Goal: Task Accomplishment & Management: Use online tool/utility

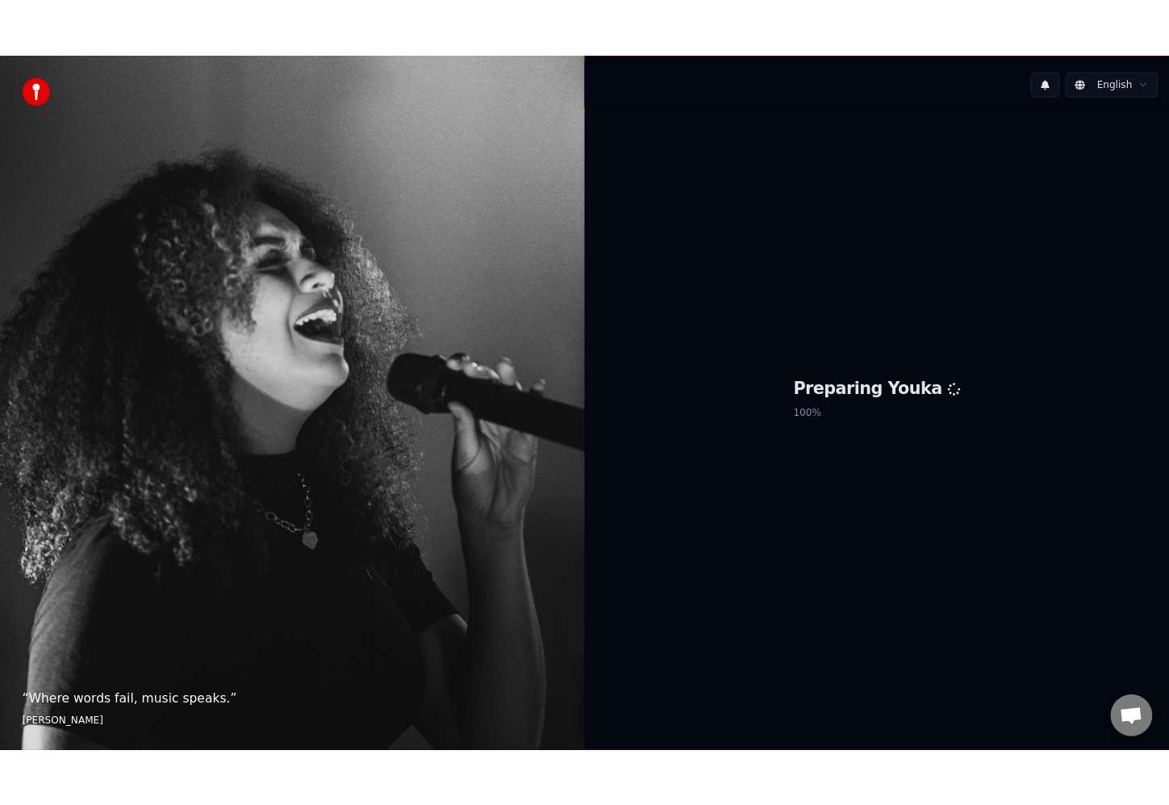
scroll to position [256, 0]
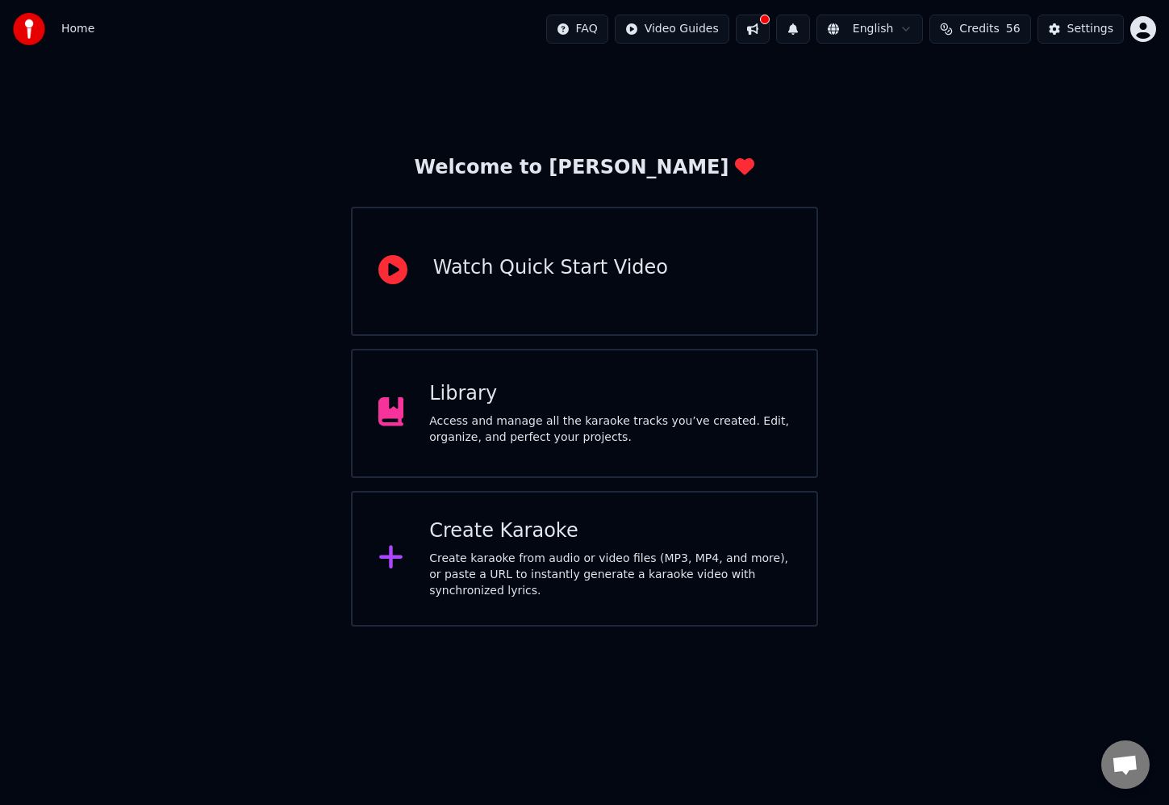
click at [511, 563] on div "Create karaoke from audio or video files (MP3, MP4, and more), or paste a URL t…" at bounding box center [610, 574] width 362 height 48
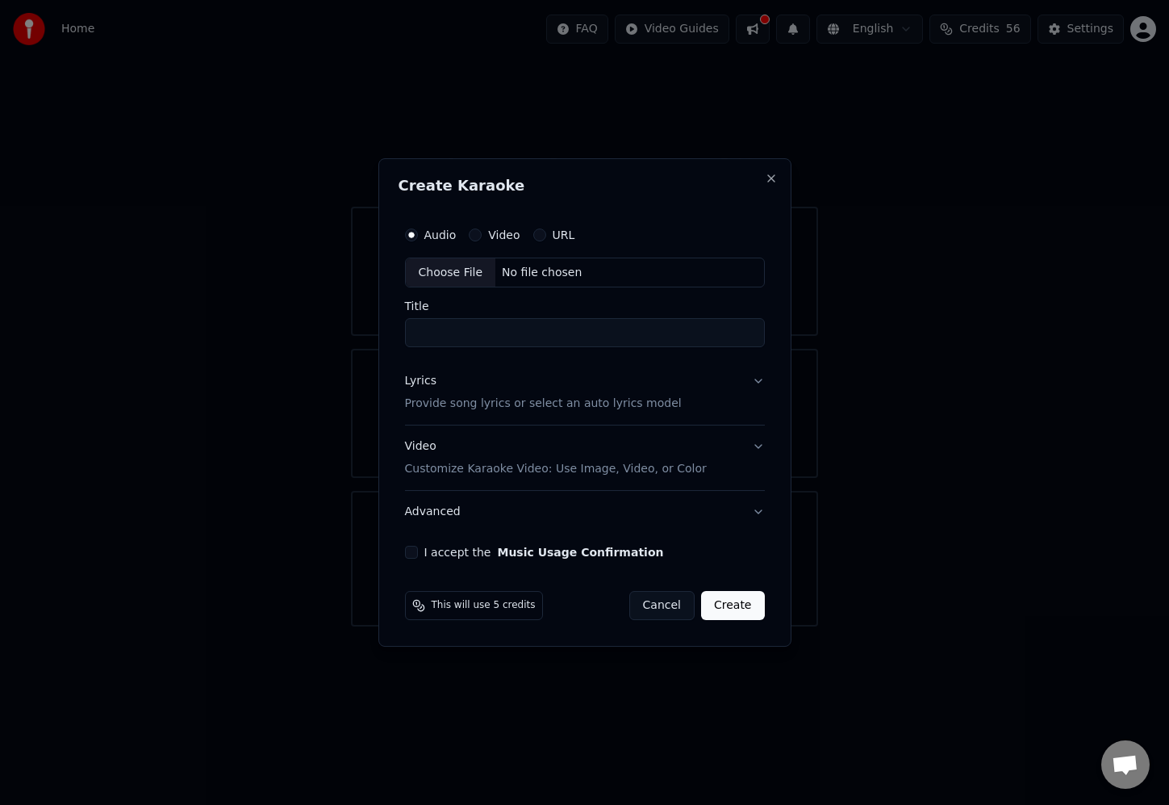
click at [578, 272] on div "No file chosen" at bounding box center [542, 273] width 93 height 16
type input "**********"
click at [411, 552] on button "I accept the Music Usage Confirmation" at bounding box center [408, 552] width 13 height 13
click at [757, 381] on button "Lyrics Provide song lyrics or select an auto lyrics model" at bounding box center [585, 393] width 366 height 65
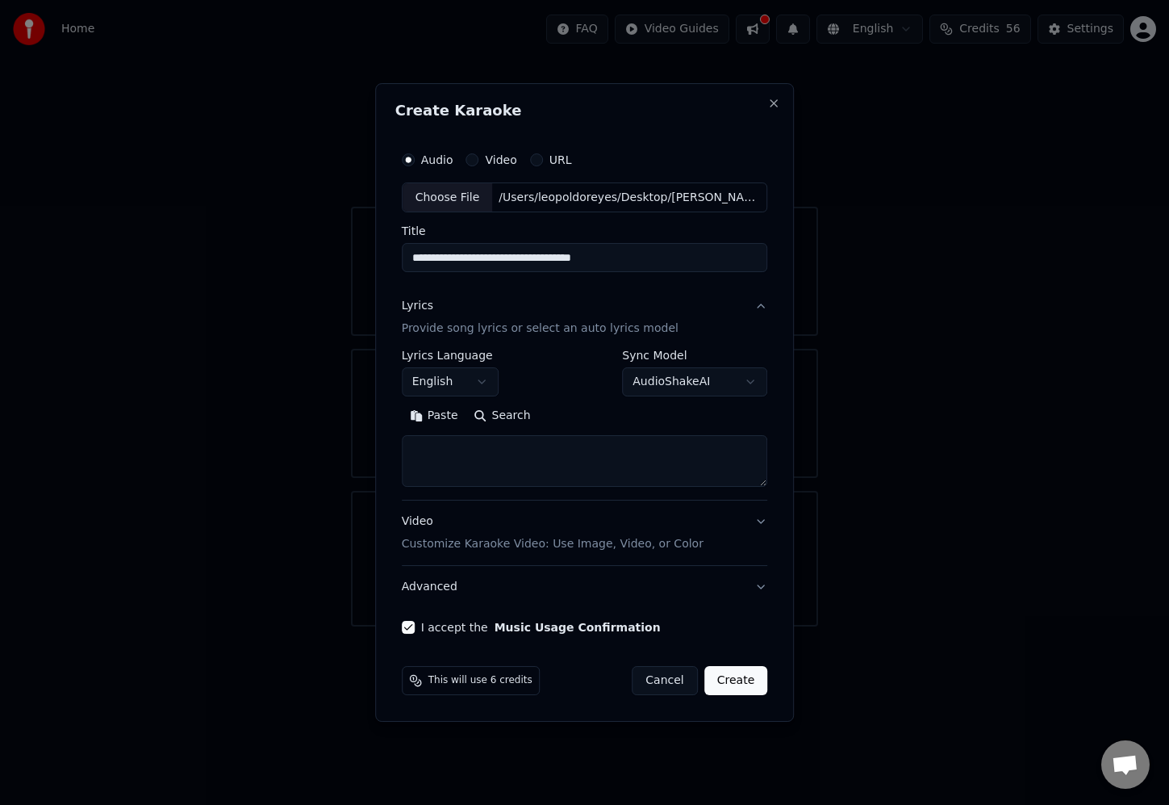
click at [696, 382] on body "Home FAQ Video Guides English Credits 56 Settings Welcome to Youka Watch Quick …" at bounding box center [584, 313] width 1169 height 626
select select "**********"
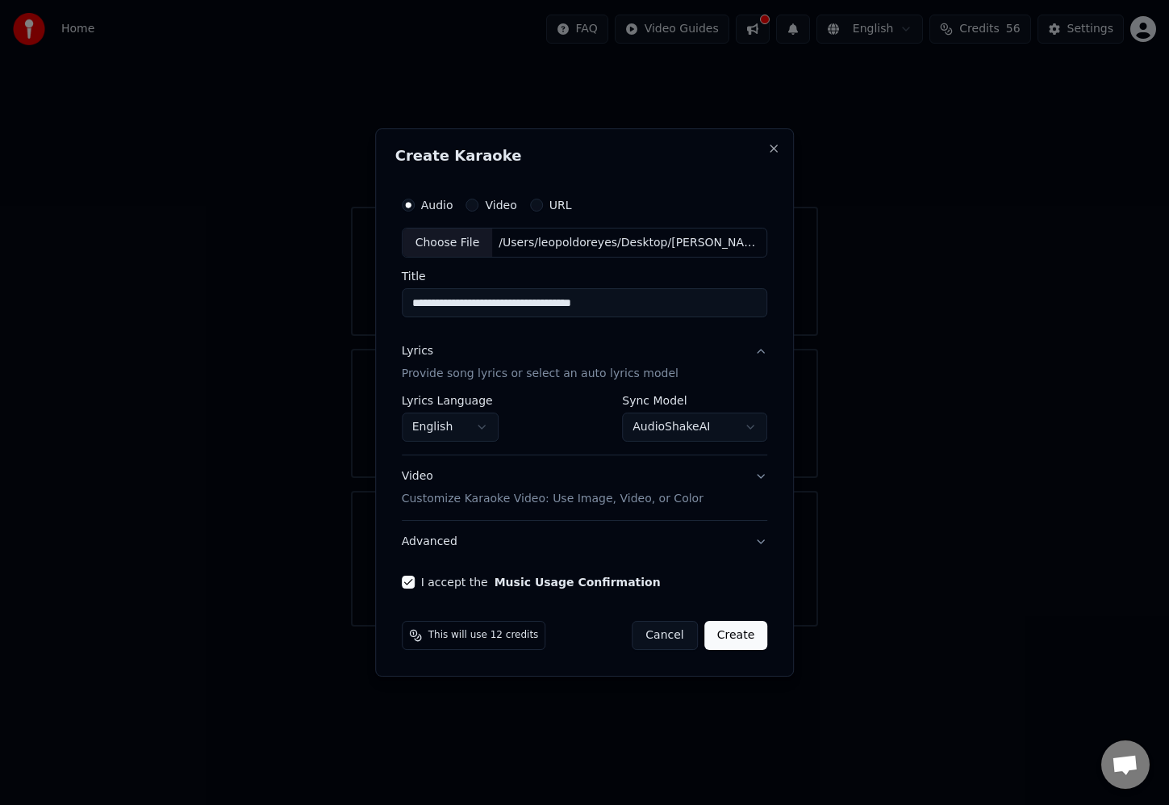
click at [738, 638] on button "Create" at bounding box center [737, 635] width 64 height 29
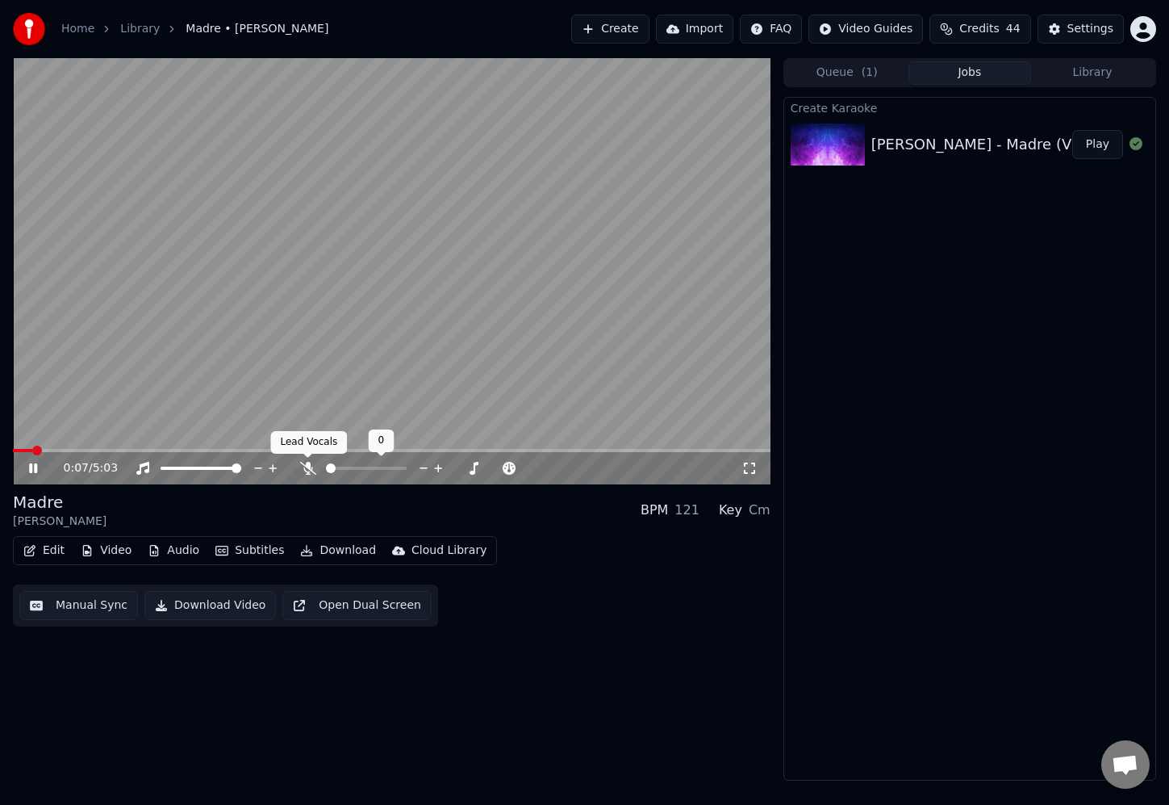
click at [307, 469] on icon at bounding box center [308, 468] width 16 height 13
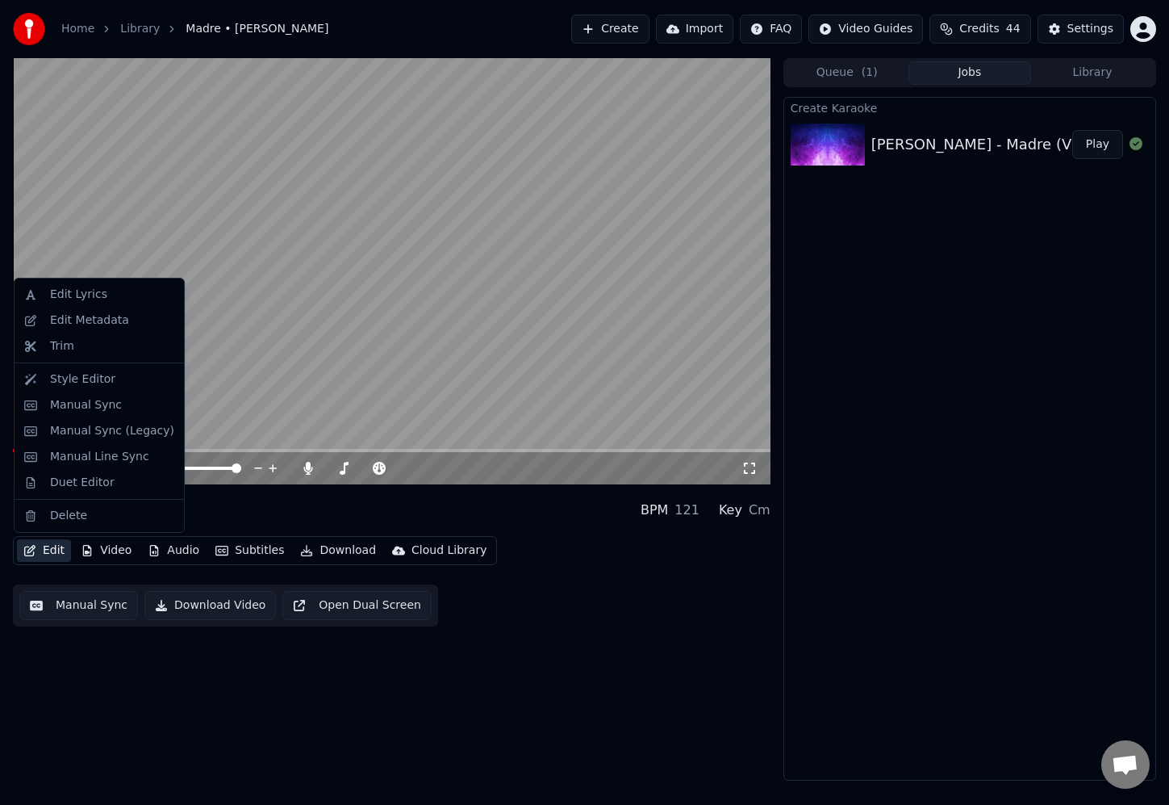
click at [57, 552] on button "Edit" at bounding box center [44, 550] width 54 height 23
click at [97, 298] on div "Edit Lyrics" at bounding box center [78, 295] width 57 height 16
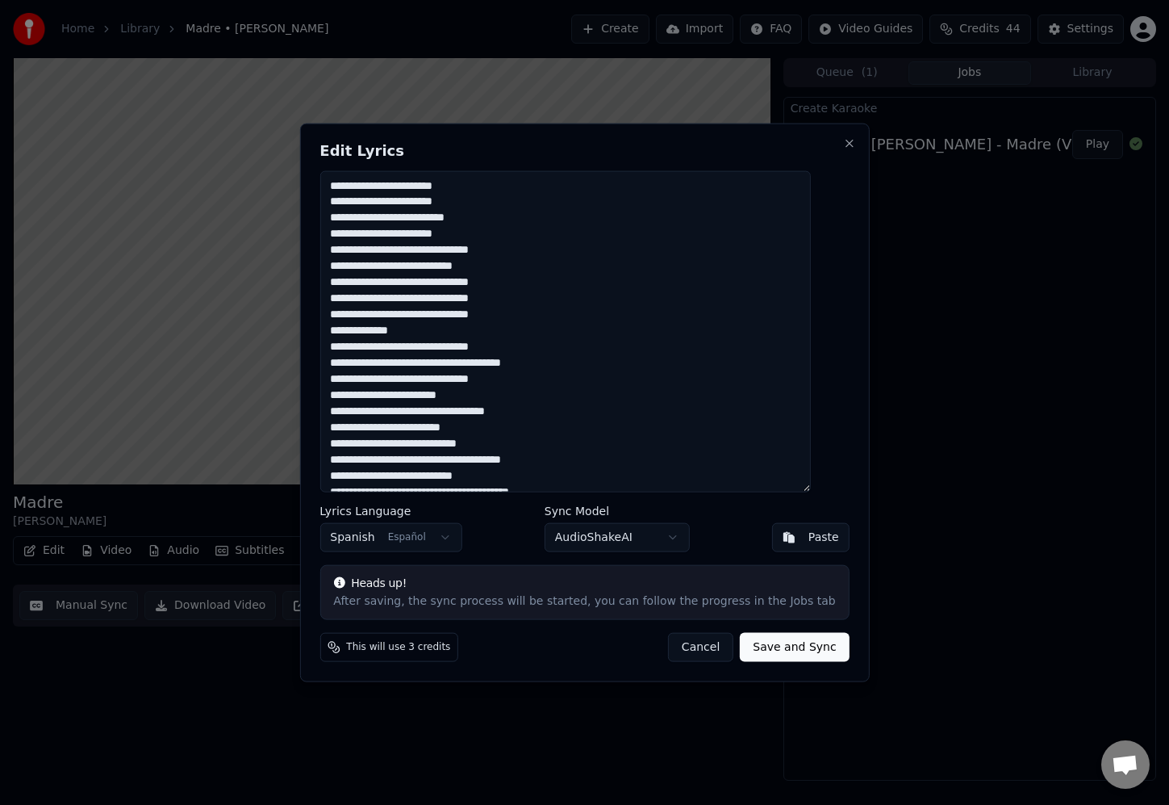
click at [378, 218] on textarea at bounding box center [565, 331] width 491 height 322
click at [508, 215] on textarea at bounding box center [565, 331] width 491 height 322
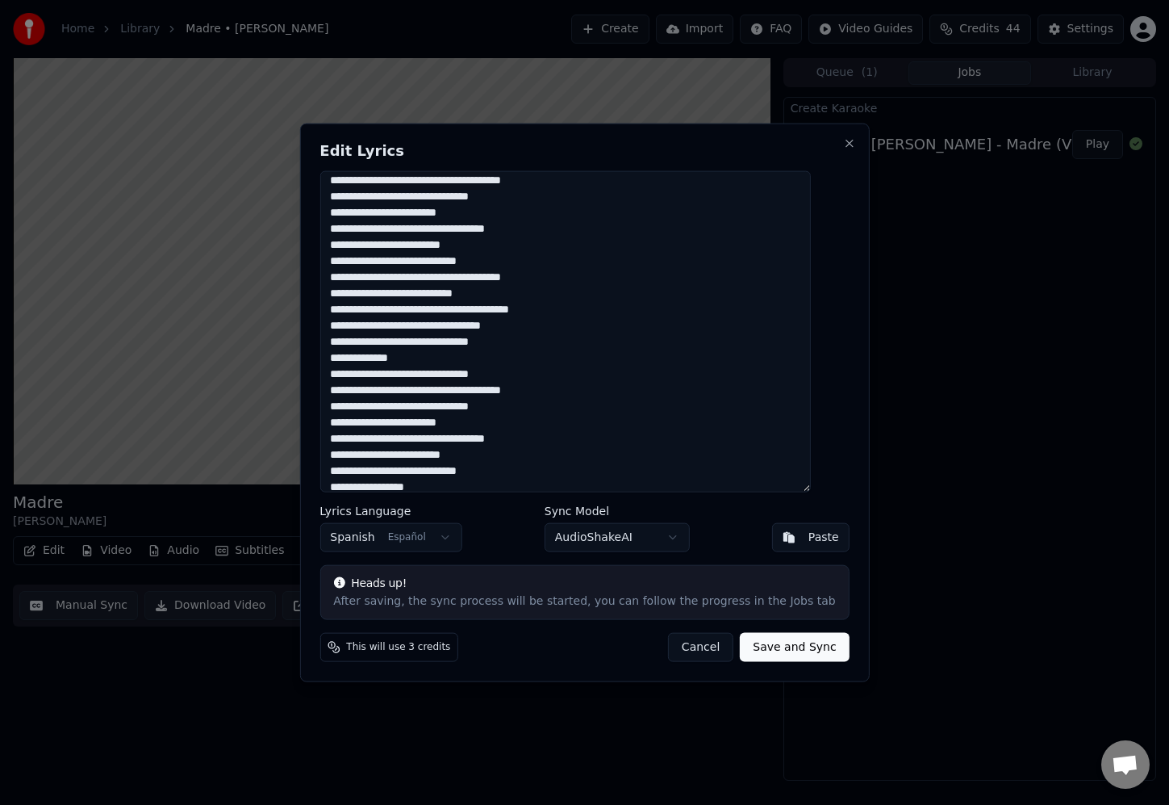
scroll to position [183, 0]
click at [438, 207] on textarea at bounding box center [565, 331] width 491 height 322
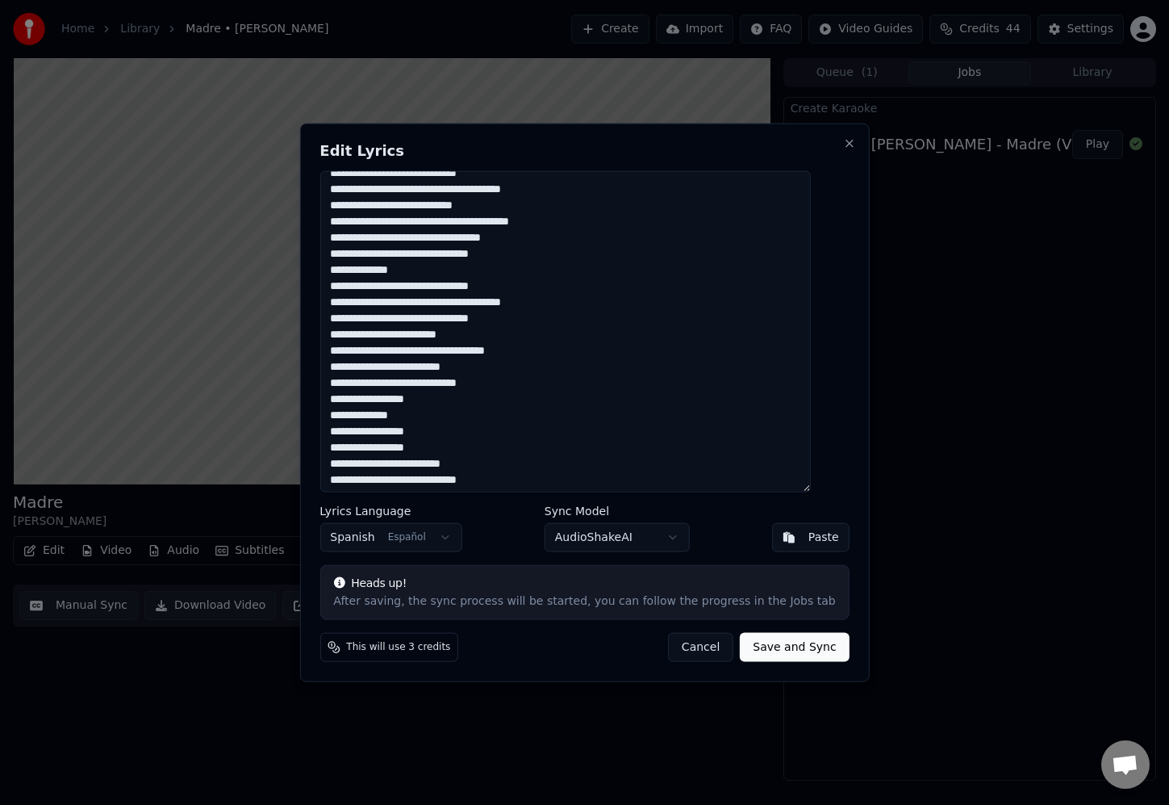
scroll to position [271, 0]
click at [475, 224] on textarea at bounding box center [565, 331] width 491 height 322
click at [440, 333] on textarea at bounding box center [565, 331] width 491 height 322
click at [471, 222] on textarea at bounding box center [565, 331] width 491 height 322
click at [404, 270] on textarea at bounding box center [565, 331] width 491 height 322
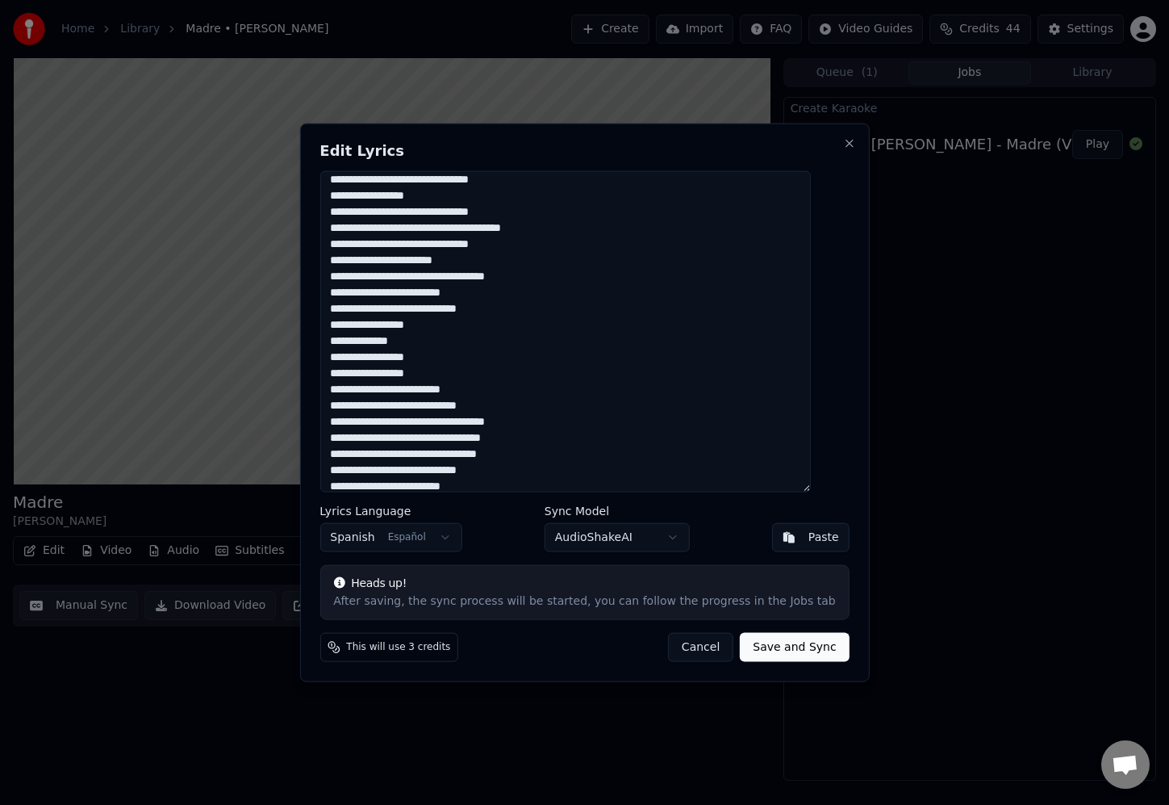
scroll to position [353, 0]
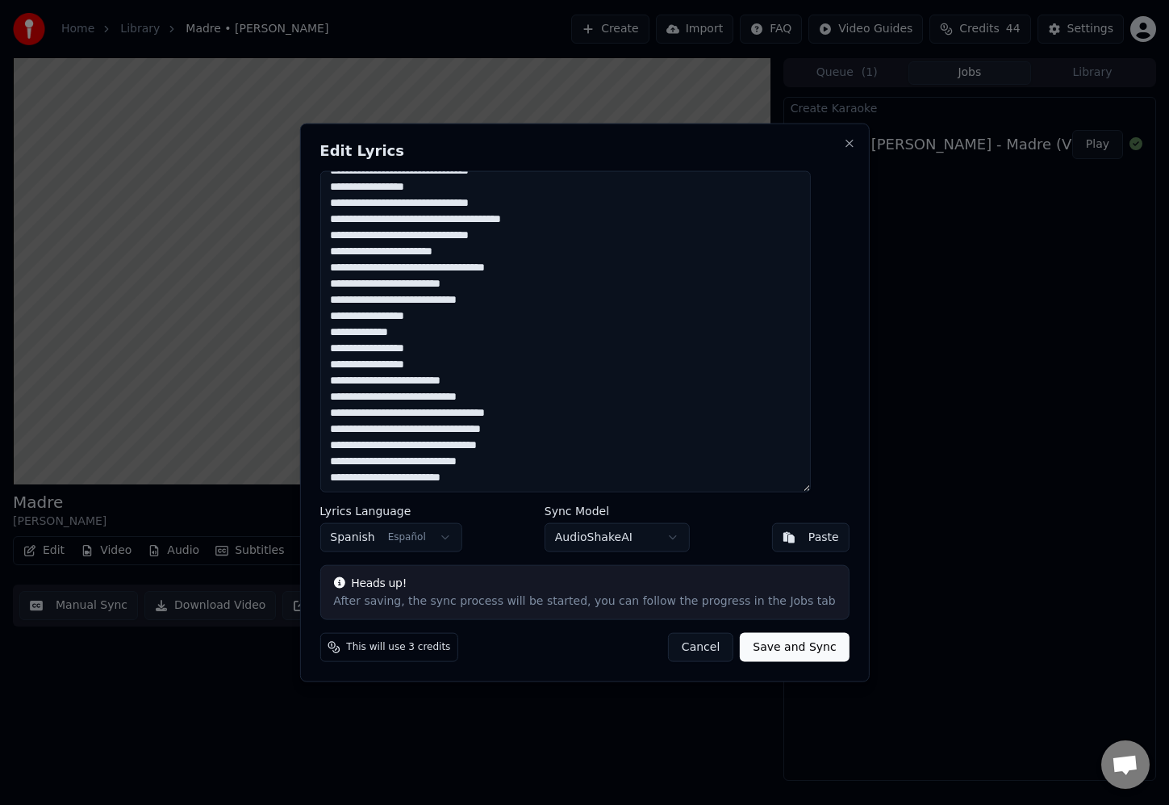
click at [541, 431] on textarea at bounding box center [565, 331] width 491 height 322
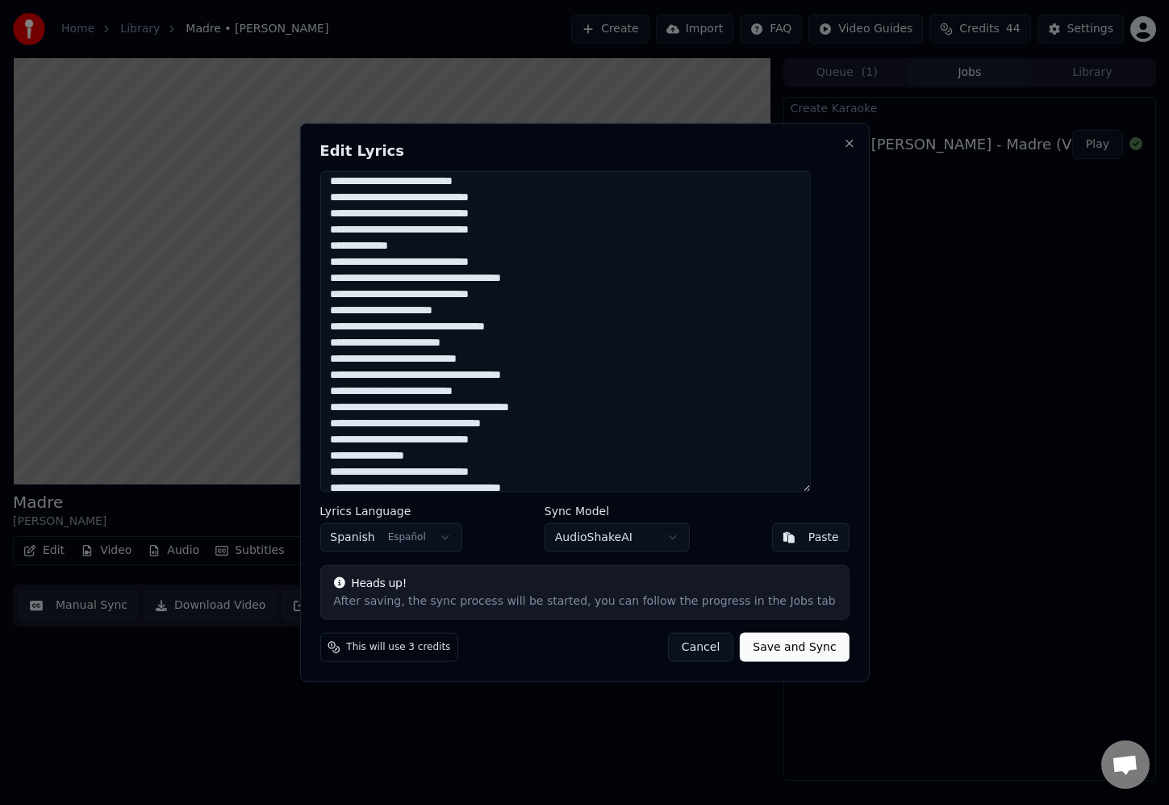
scroll to position [0, 0]
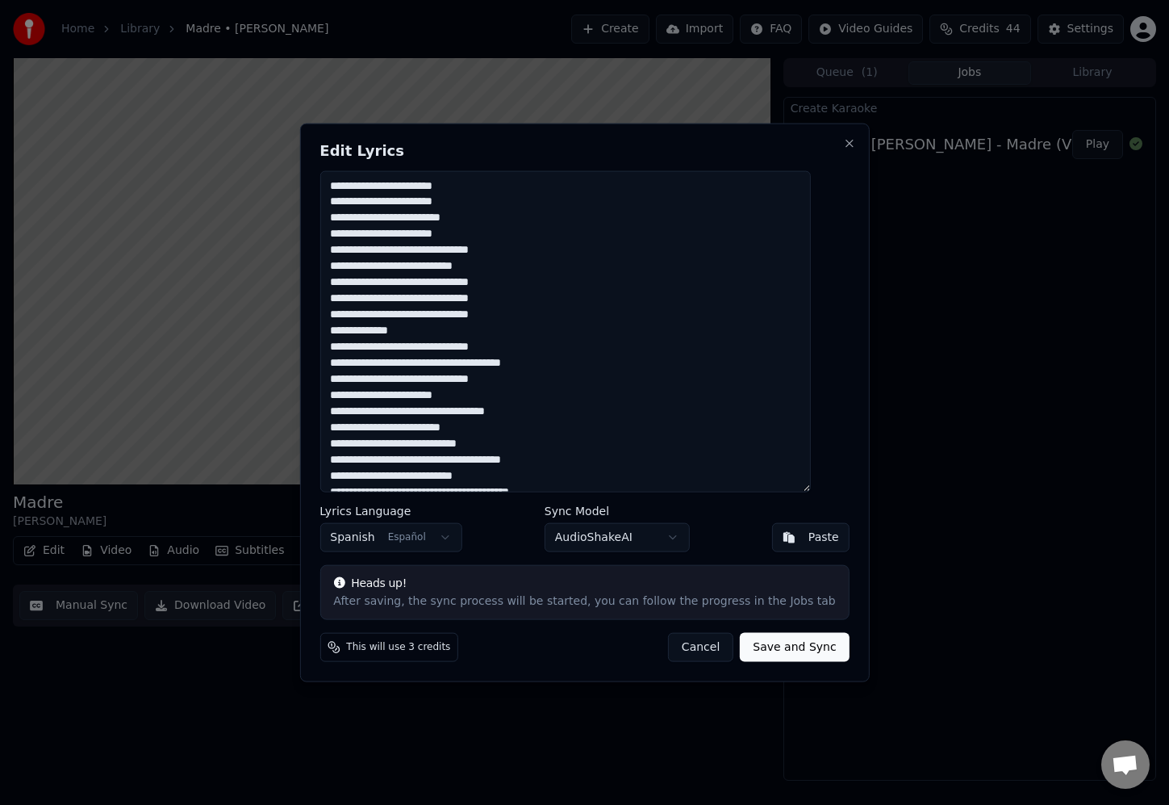
type textarea "**********"
click at [776, 651] on button "Save and Sync" at bounding box center [794, 647] width 109 height 29
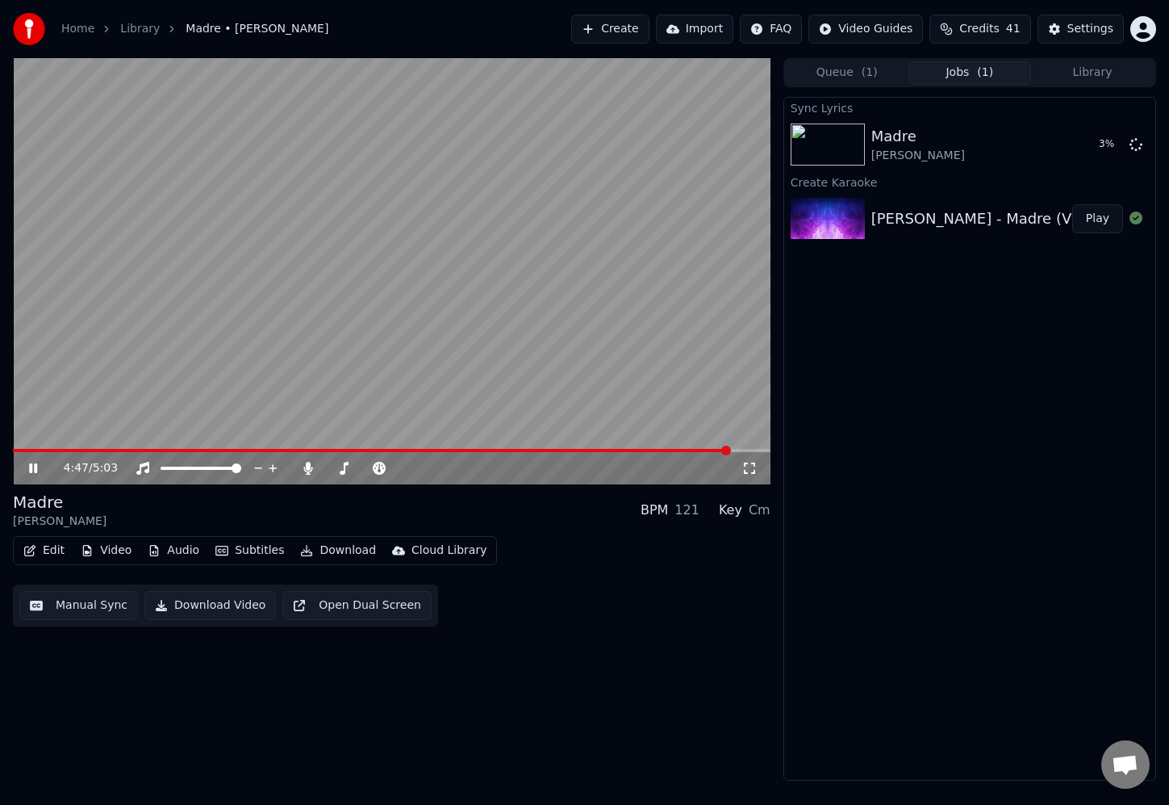
click at [36, 470] on icon at bounding box center [33, 468] width 8 height 10
click at [34, 466] on icon at bounding box center [45, 468] width 38 height 13
click at [307, 468] on icon at bounding box center [307, 468] width 9 height 13
click at [344, 556] on button "Download" at bounding box center [338, 550] width 89 height 23
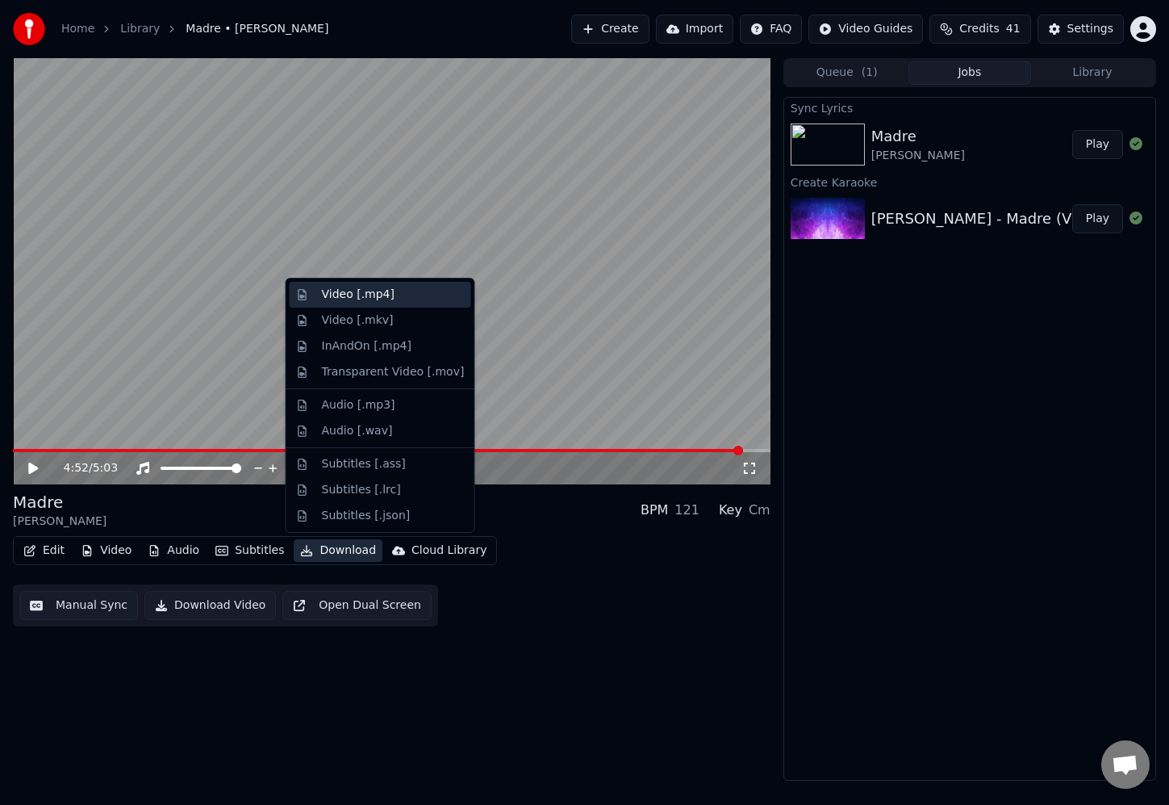
click at [357, 296] on div "Video [.mp4]" at bounding box center [358, 295] width 73 height 16
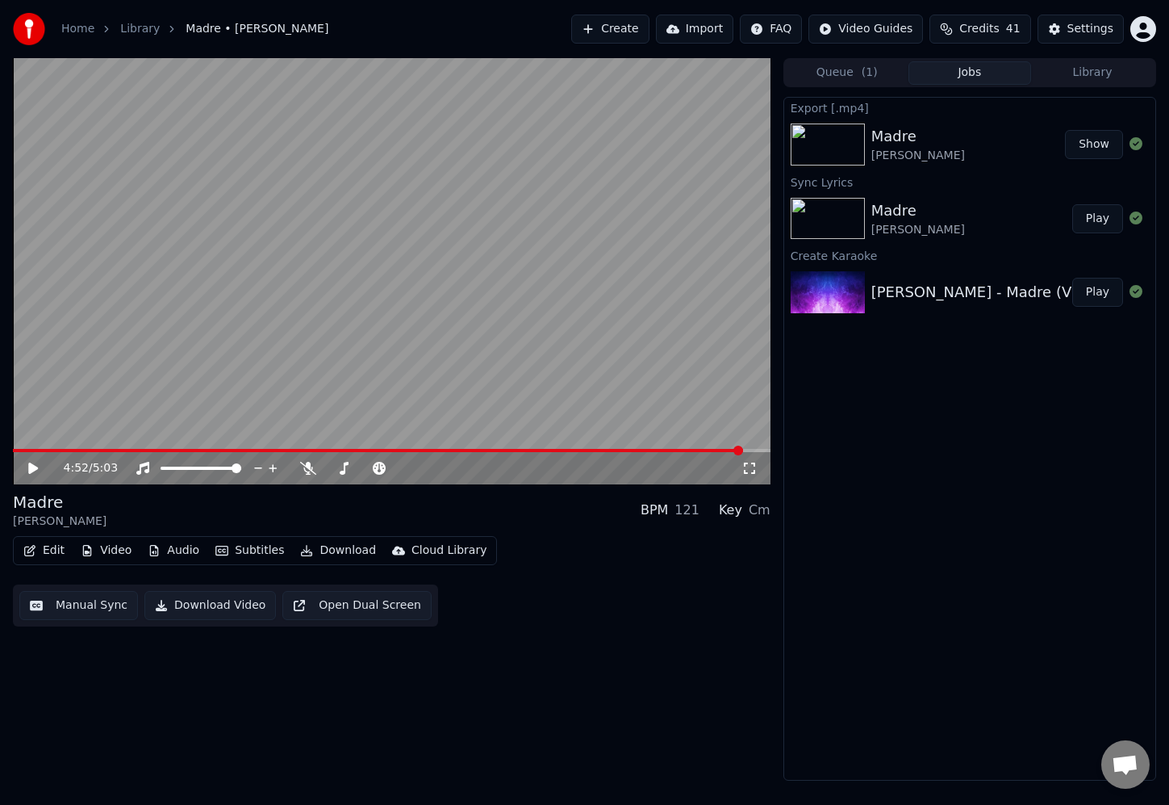
click at [1105, 147] on button "Show" at bounding box center [1094, 144] width 58 height 29
